Goal: Task Accomplishment & Management: Manage account settings

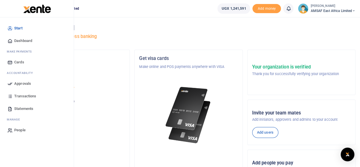
click at [13, 80] on link "Approvals" at bounding box center [37, 83] width 65 height 13
click at [26, 86] on span "Approvals" at bounding box center [22, 84] width 17 height 6
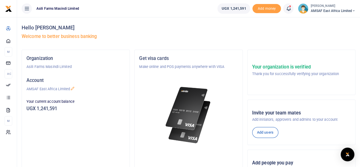
click at [322, 13] on span "AMSAF East Africa Limited" at bounding box center [333, 10] width 45 height 5
click at [324, 22] on link "My profile" at bounding box center [334, 21] width 45 height 8
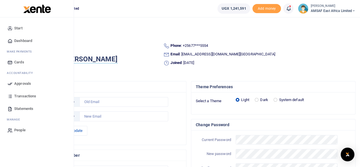
click at [21, 81] on span "Approvals" at bounding box center [22, 84] width 17 height 6
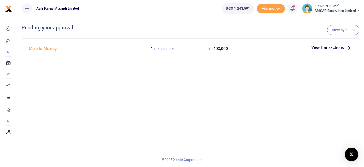
click at [42, 49] on h4 "Mobile Money" at bounding box center [81, 48] width 105 height 6
click at [323, 48] on span "View transactions" at bounding box center [328, 47] width 32 height 6
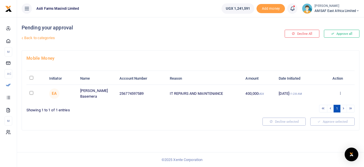
click at [31, 92] on input "checkbox" at bounding box center [32, 93] width 4 height 4
checkbox input "true"
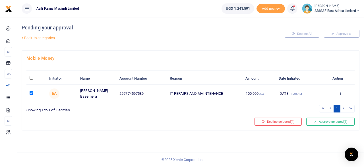
click at [317, 115] on div "Mobile Money Initiator Name Account Number Reason Amount Date Initiated Action …" at bounding box center [191, 89] width 338 height 79
click at [317, 119] on button "Approve selected (1)" at bounding box center [331, 121] width 48 height 8
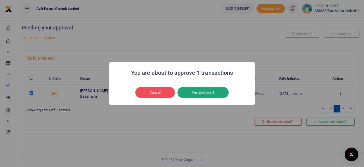
click at [210, 90] on button "Yes approve 1" at bounding box center [203, 92] width 51 height 11
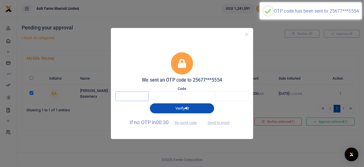
click at [134, 95] on input "text" at bounding box center [132, 96] width 33 height 10
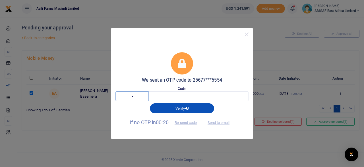
type input "8"
type input "1"
type input "7"
type input "9"
